Goal: Navigation & Orientation: Find specific page/section

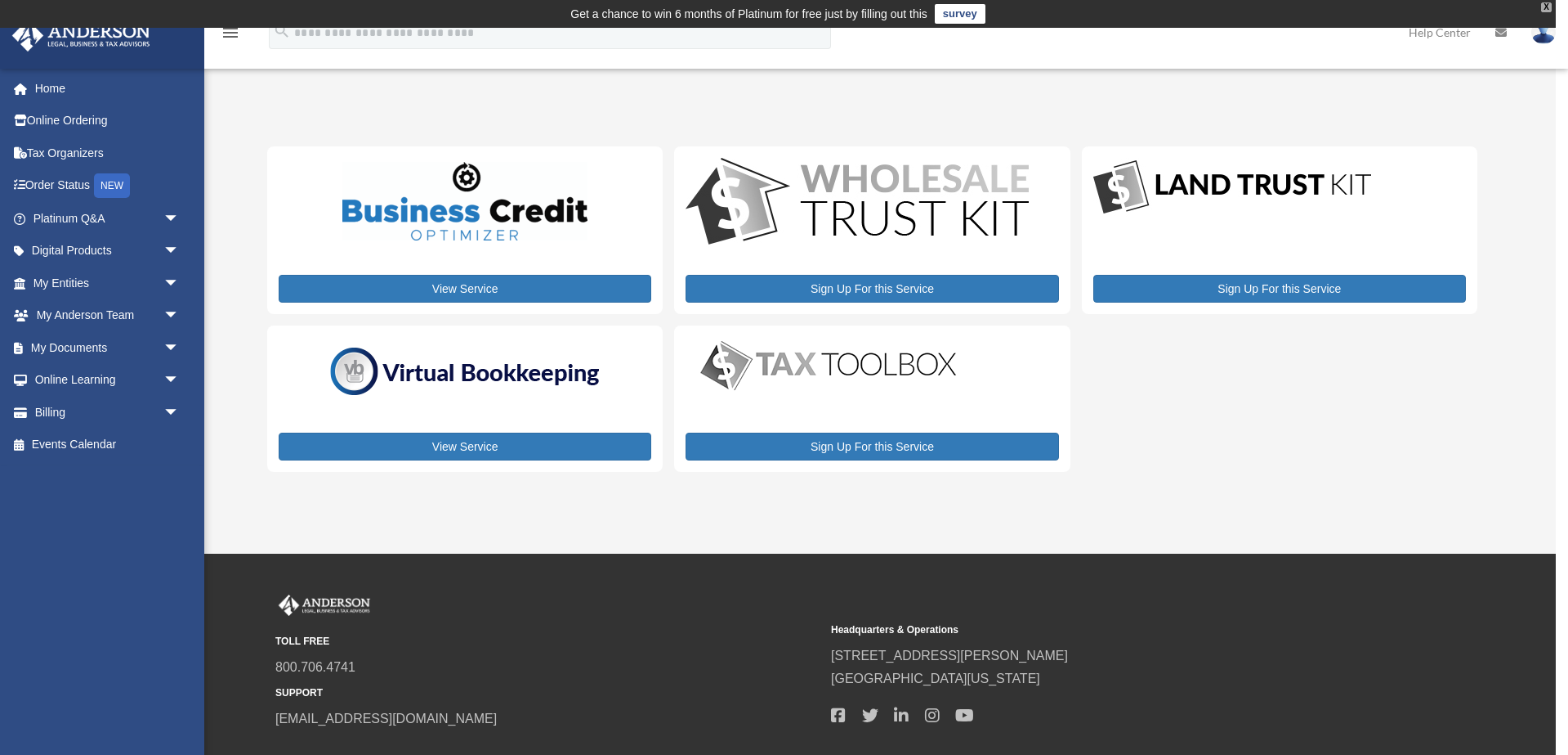
click at [1544, 8] on div "X" at bounding box center [1546, 7] width 11 height 10
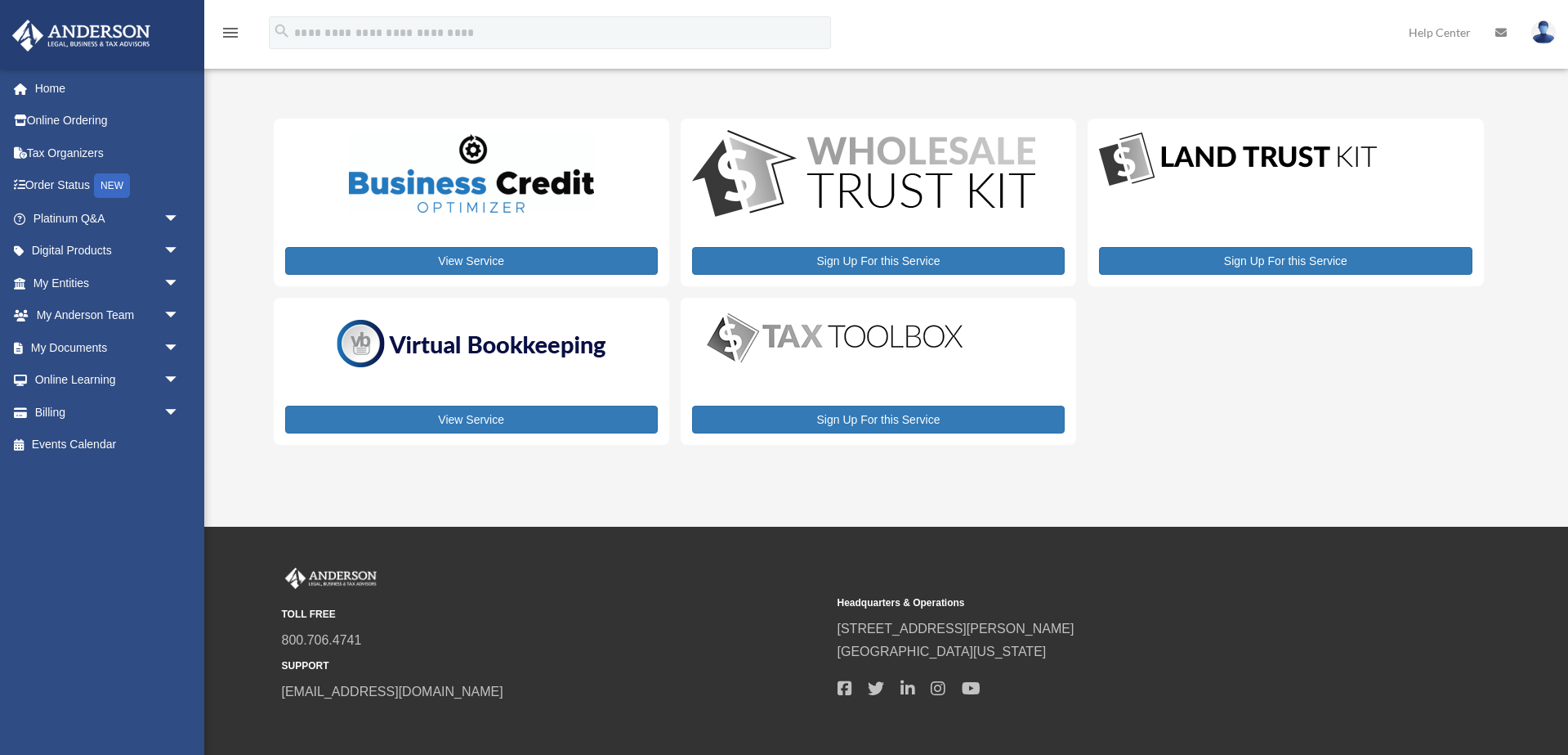
click at [1540, 30] on img at bounding box center [1543, 32] width 25 height 24
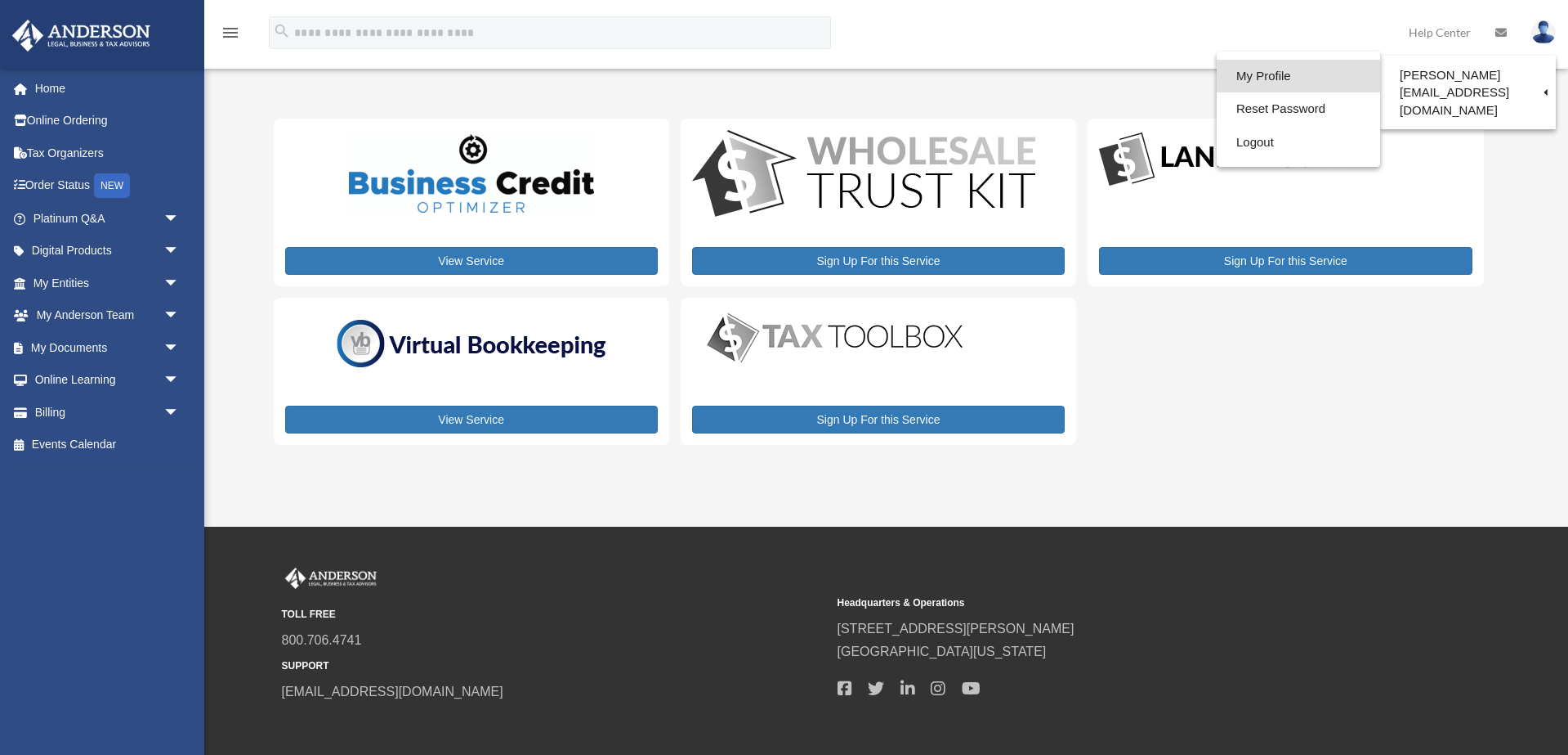
click at [1277, 66] on link "My Profile" at bounding box center [1298, 76] width 163 height 34
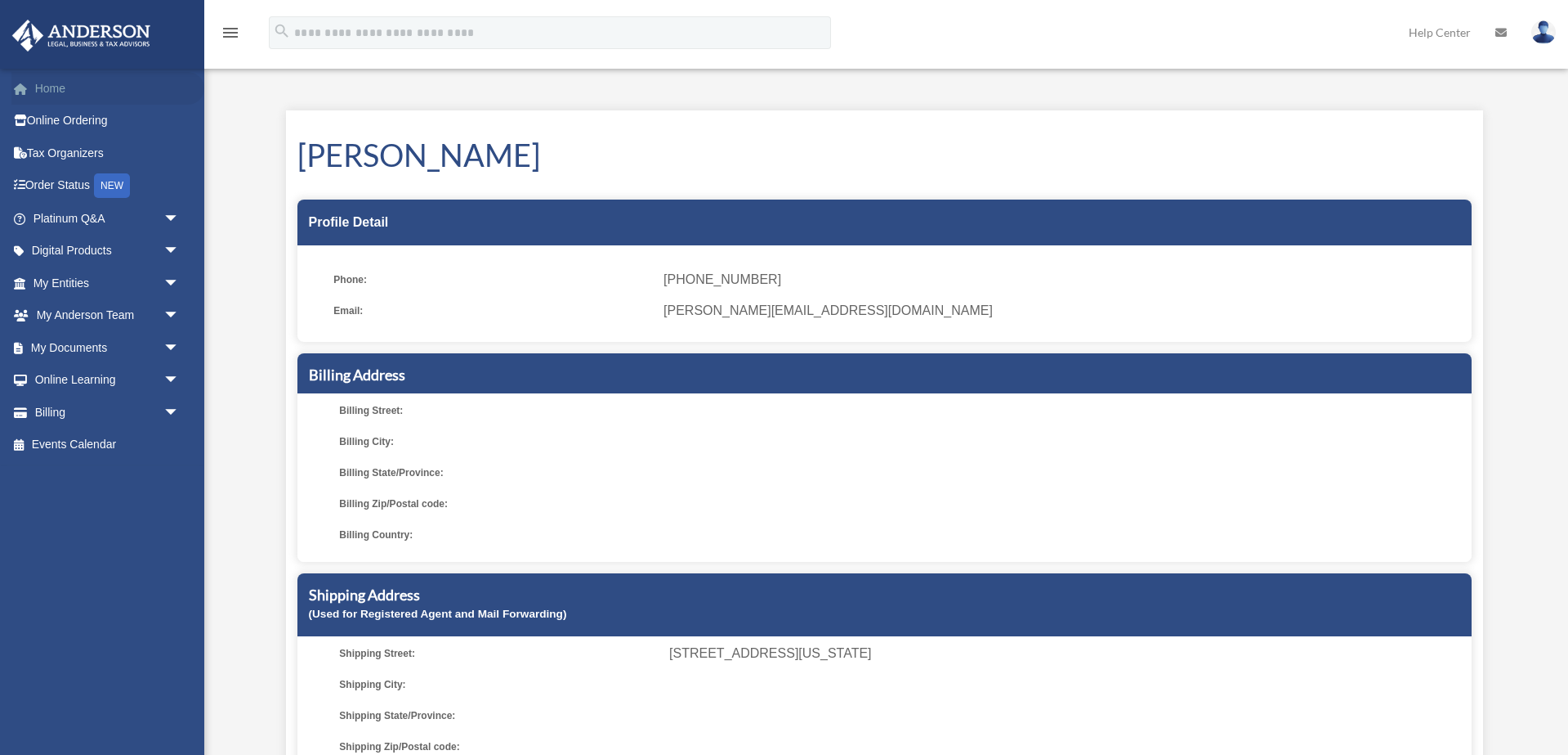
click at [47, 91] on link "Home" at bounding box center [107, 89] width 193 height 33
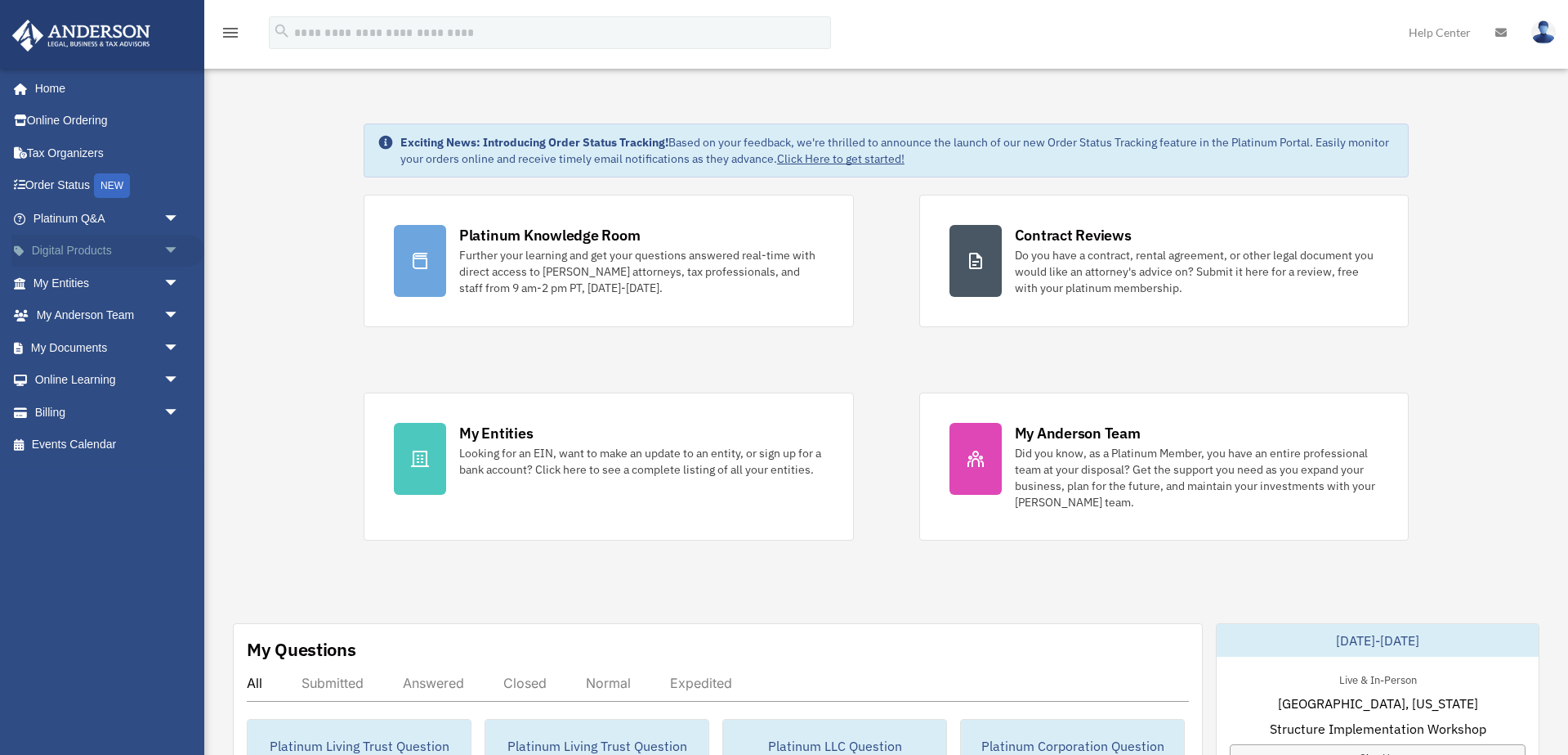
click at [176, 248] on span "arrow_drop_down" at bounding box center [179, 251] width 33 height 34
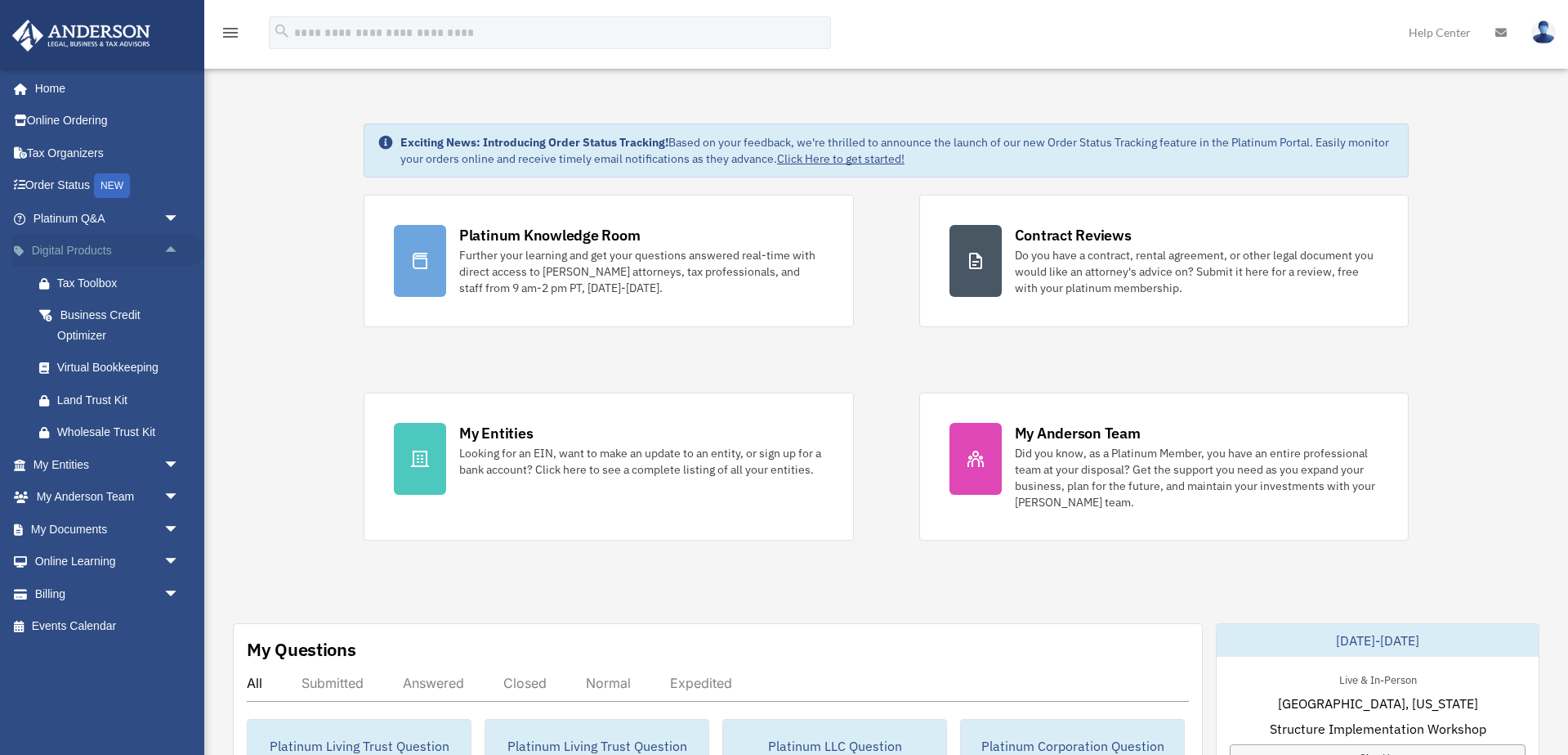
click at [176, 248] on span "arrow_drop_up" at bounding box center [179, 251] width 33 height 34
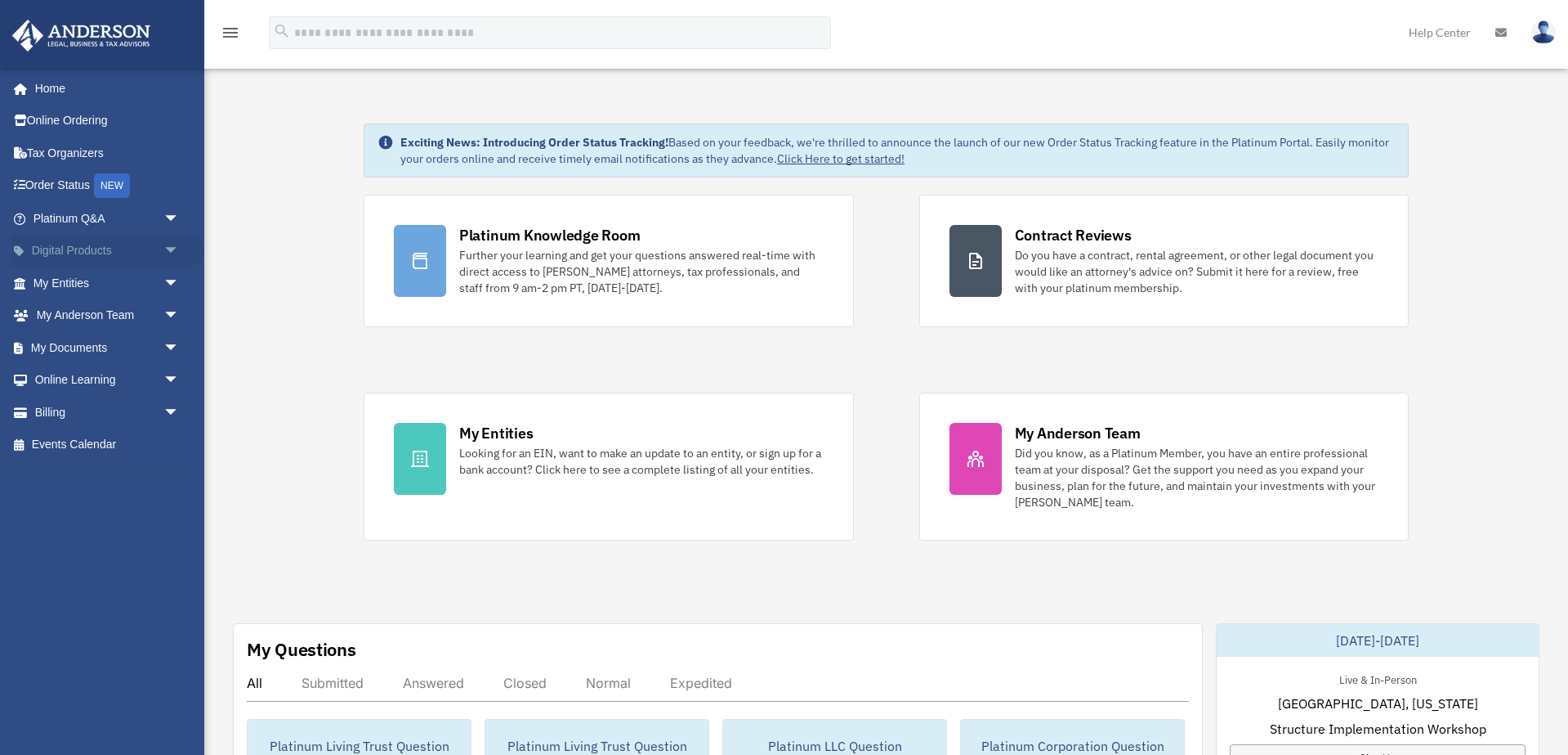
click at [176, 248] on span "arrow_drop_down" at bounding box center [179, 251] width 33 height 34
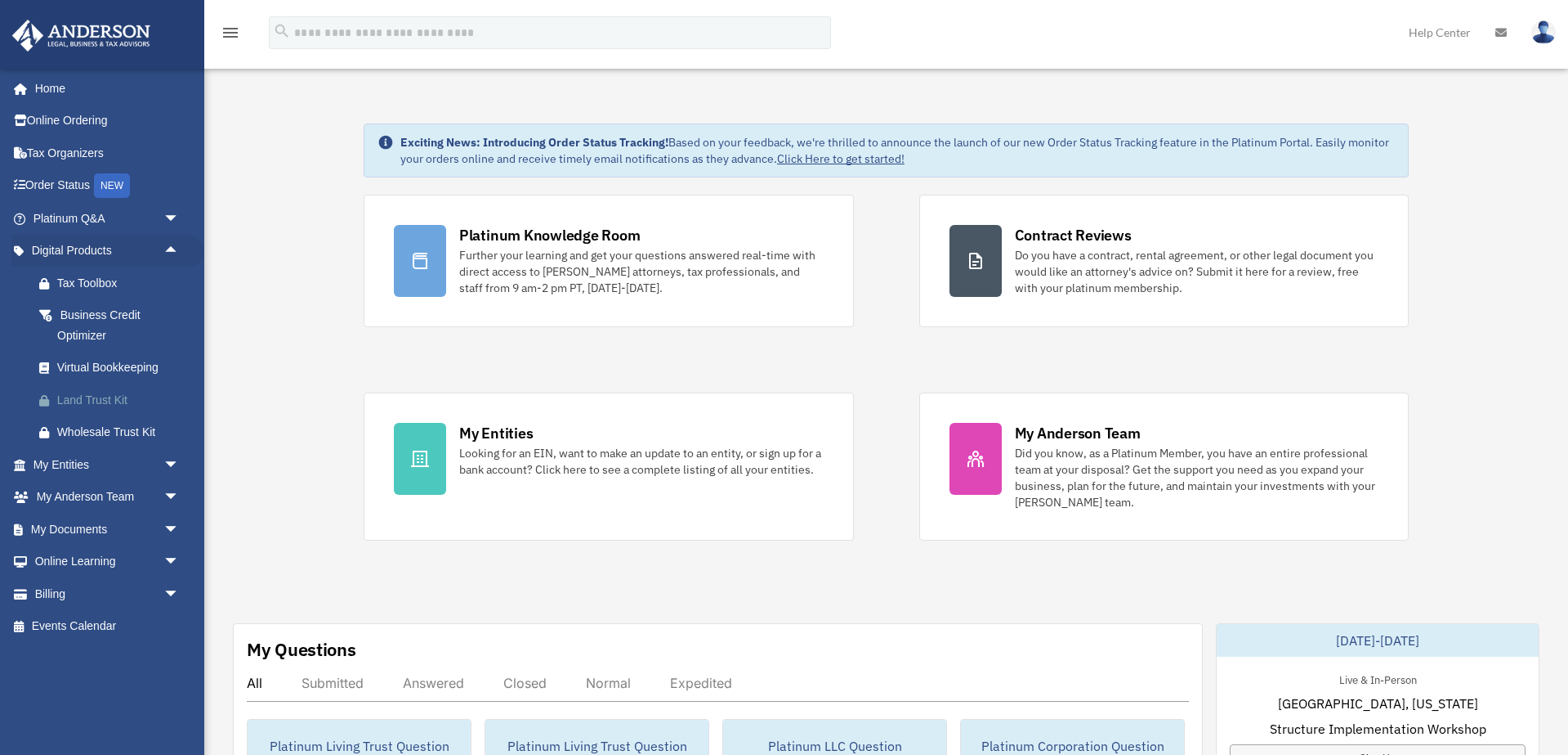
click at [103, 399] on div "Land Trust Kit" at bounding box center [120, 400] width 127 height 20
click at [172, 251] on span "arrow_drop_up" at bounding box center [179, 251] width 33 height 34
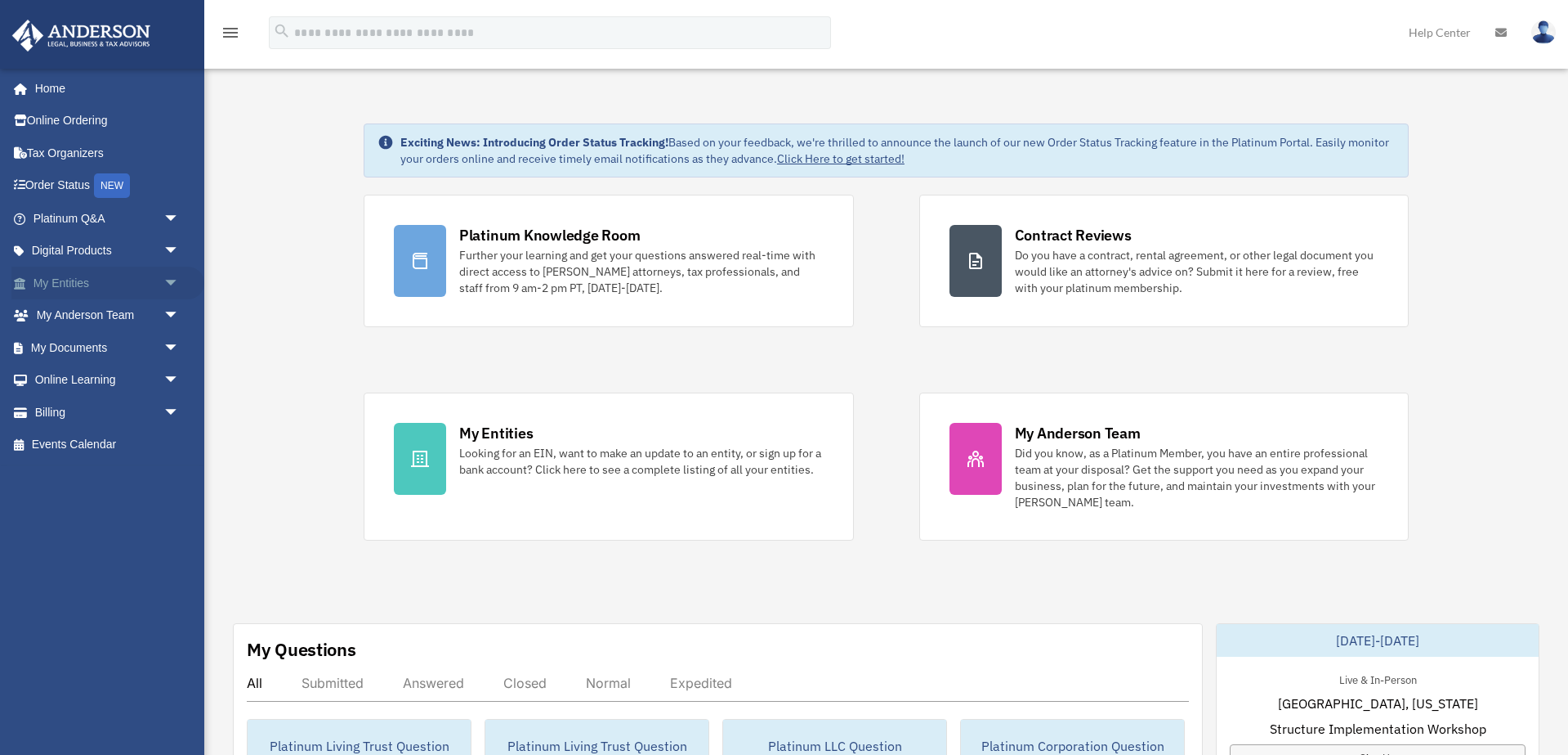
click at [170, 280] on span "arrow_drop_down" at bounding box center [179, 283] width 33 height 34
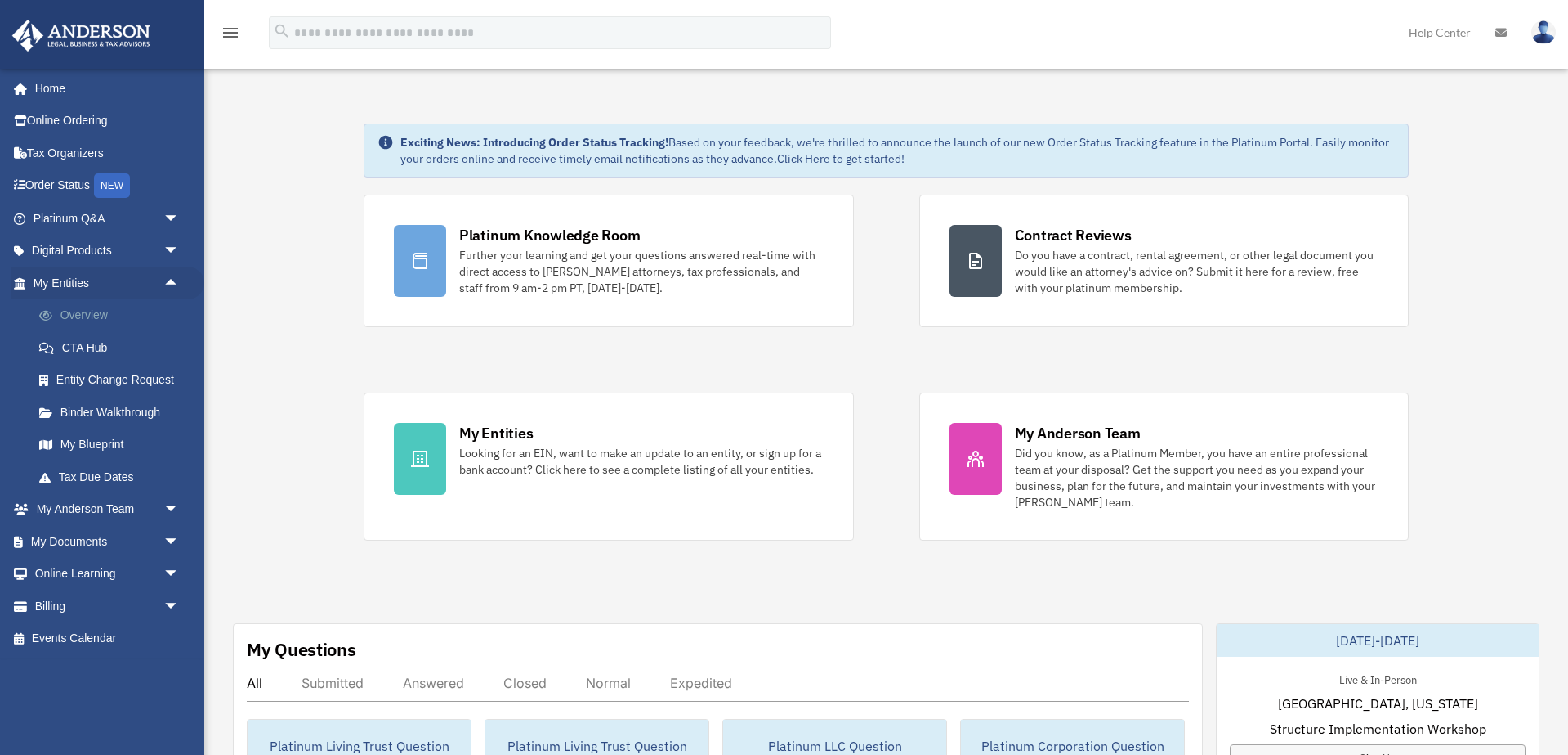
click at [125, 300] on link "Overview" at bounding box center [113, 316] width 181 height 33
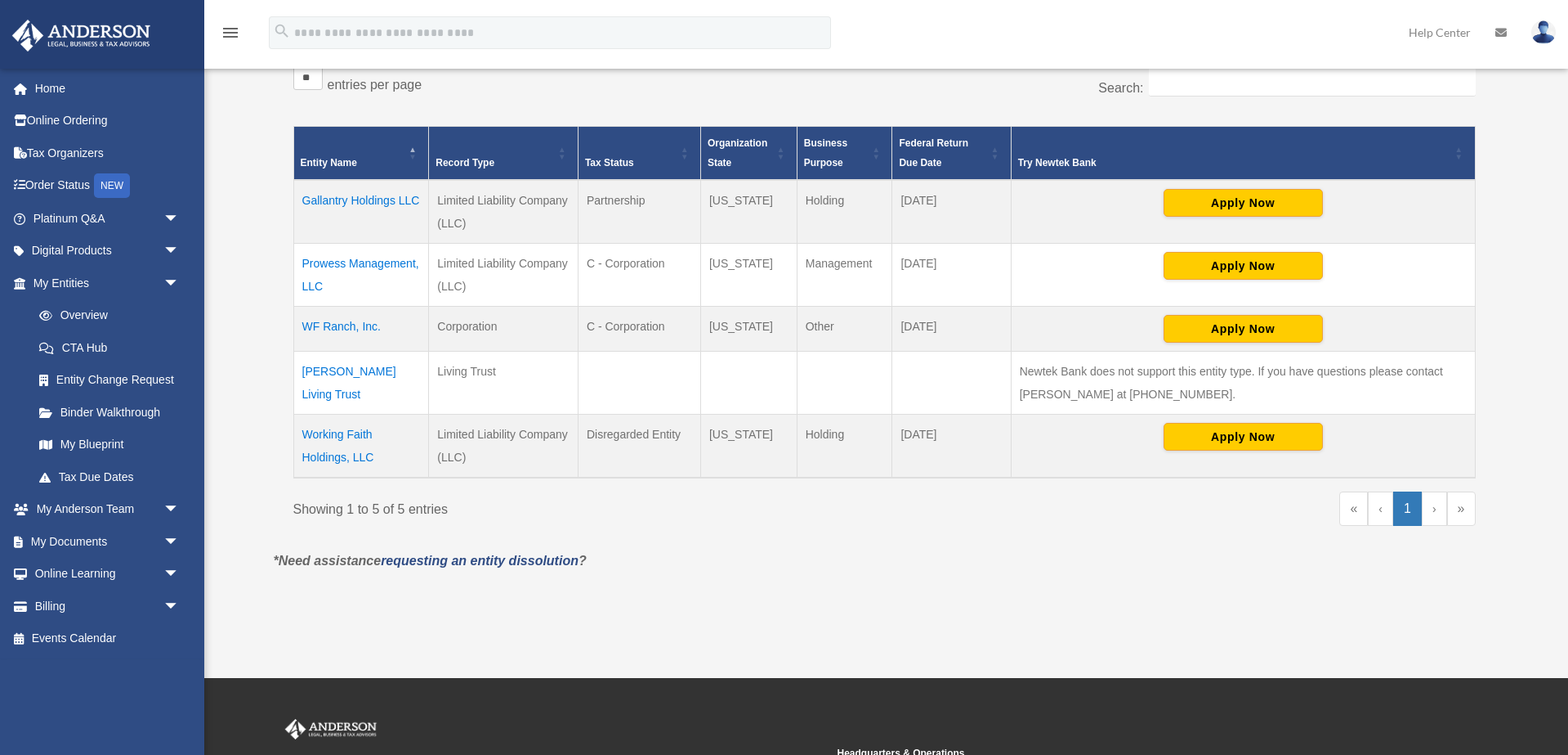
scroll to position [325, 0]
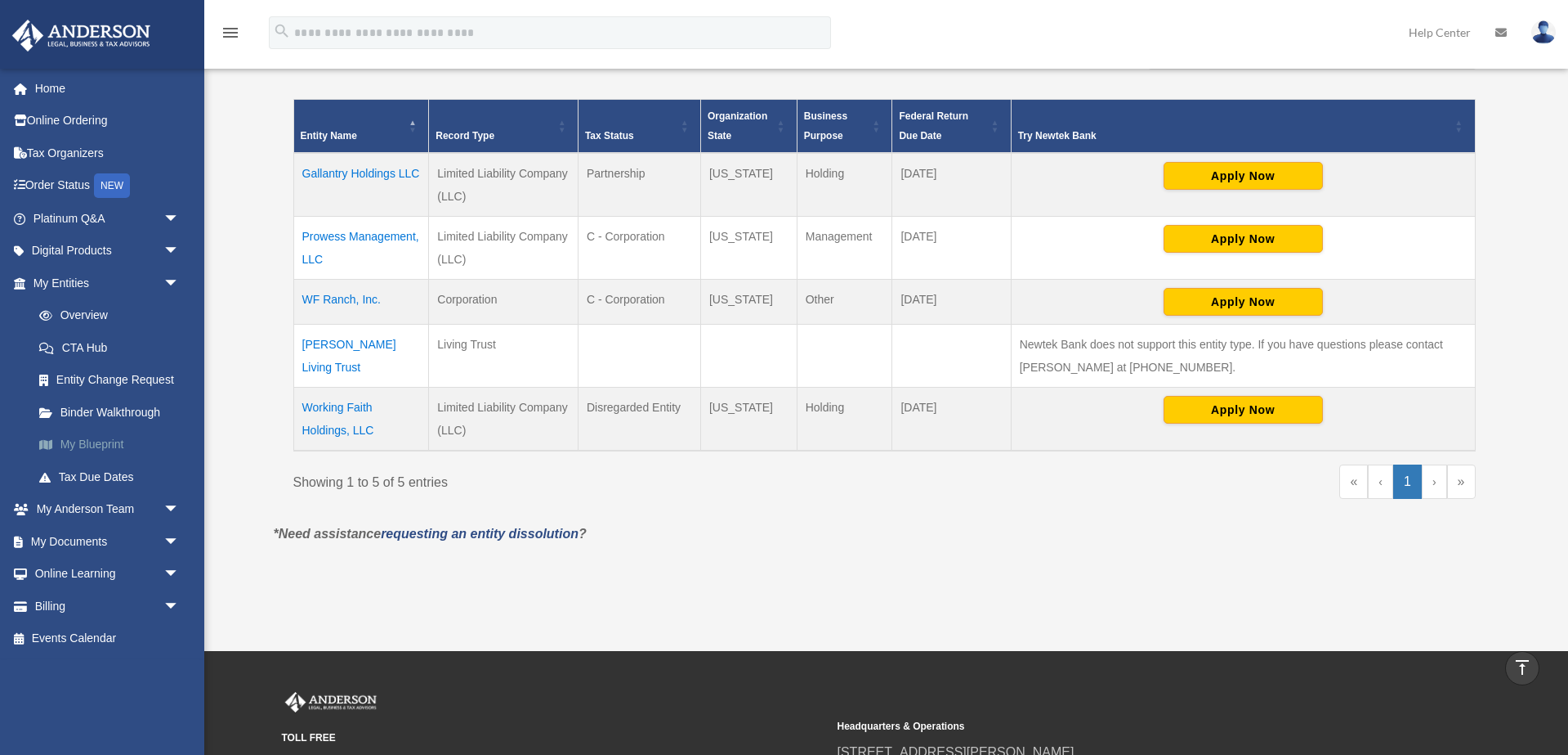
click at [107, 443] on link "My Blueprint" at bounding box center [113, 445] width 181 height 33
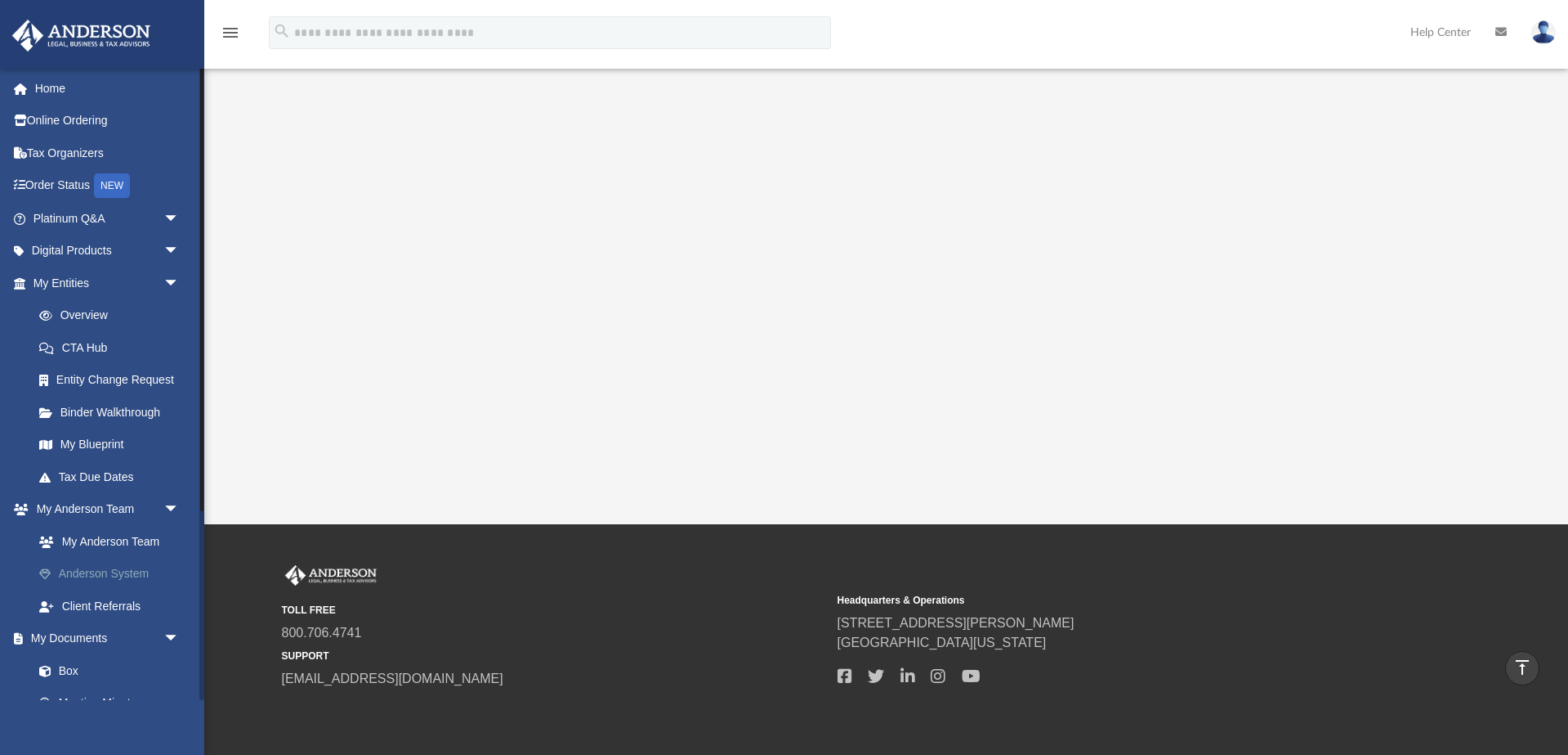
scroll to position [308, 0]
click at [137, 571] on link "Anderson System" at bounding box center [113, 574] width 181 height 33
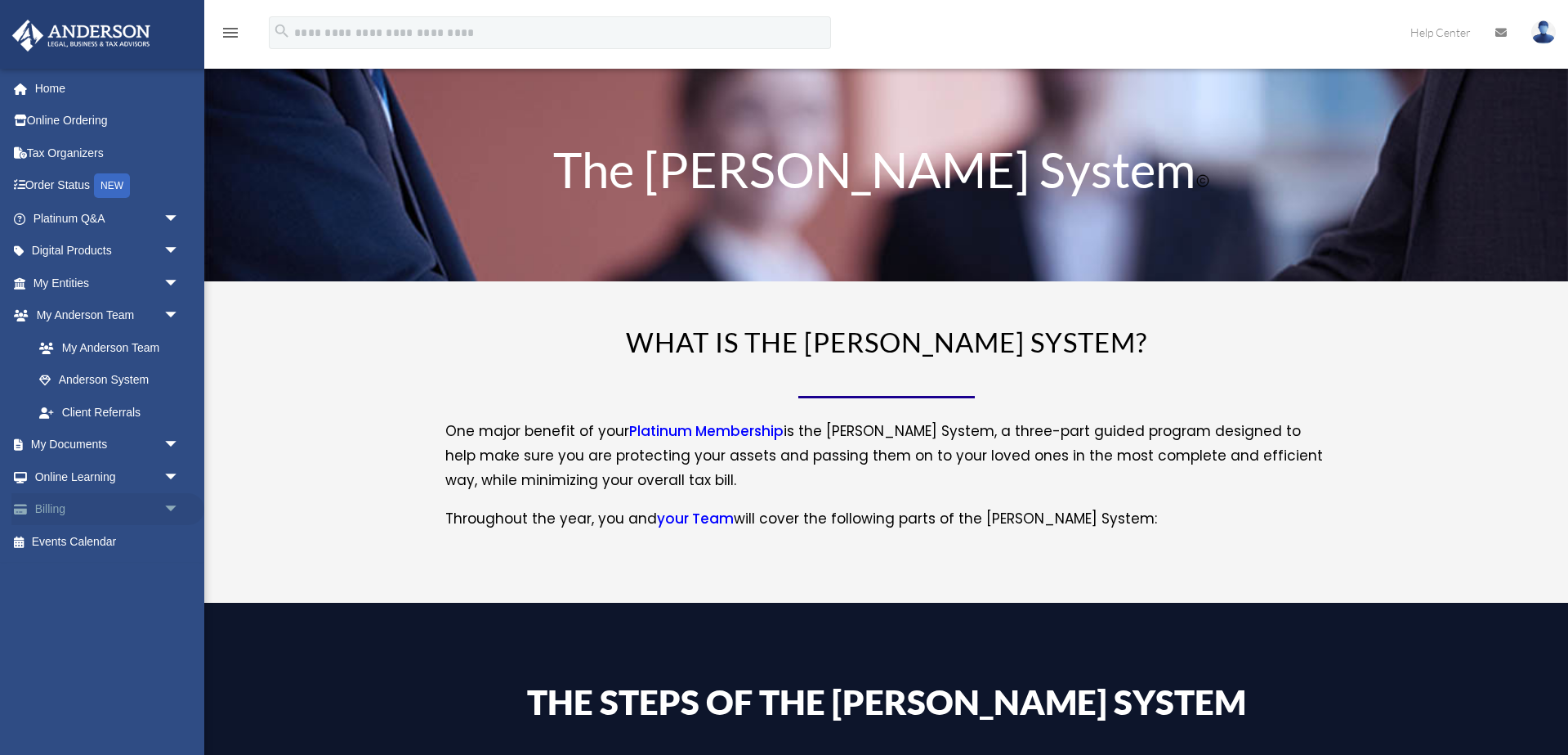
click at [163, 503] on span "arrow_drop_down" at bounding box center [179, 509] width 33 height 34
click at [131, 568] on link "Past Invoices" at bounding box center [113, 575] width 181 height 33
